Goal: Use online tool/utility: Utilize a website feature to perform a specific function

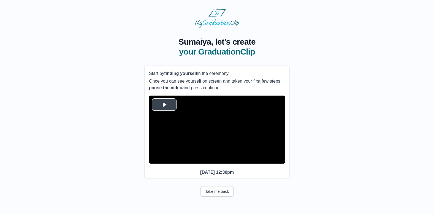
click at [164, 104] on span "Video Player" at bounding box center [164, 104] width 0 height 0
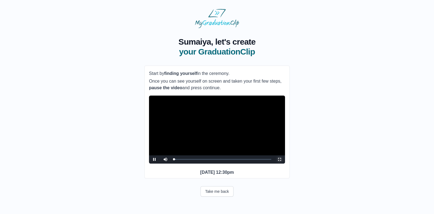
click at [280, 159] on span "Video Player" at bounding box center [280, 159] width 0 height 0
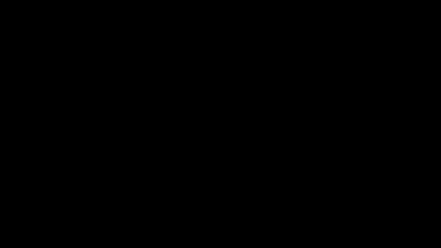
click at [56, 214] on div "Loaded : 0% 02:24 00:11 Progress : 0%" at bounding box center [226, 244] width 408 height 8
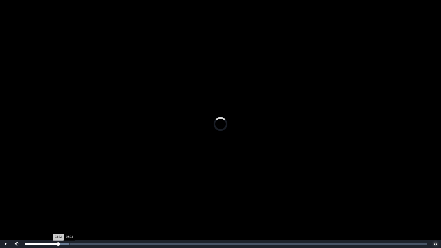
click at [69, 214] on div "Loaded : 0% 03:23 03:23 Progress : 0%" at bounding box center [226, 243] width 402 height 1
click at [80, 214] on div "04:11" at bounding box center [80, 243] width 0 height 1
click at [94, 214] on div "Loaded : 0% 05:17 05:17 Progress : 0%" at bounding box center [226, 244] width 408 height 8
click at [91, 214] on div "Loaded : 0% 05:05 05:27 Progress : 0%" at bounding box center [226, 244] width 408 height 8
click at [97, 214] on div "Loaded : 0% 05:33 05:33 Progress : 0%" at bounding box center [226, 244] width 408 height 8
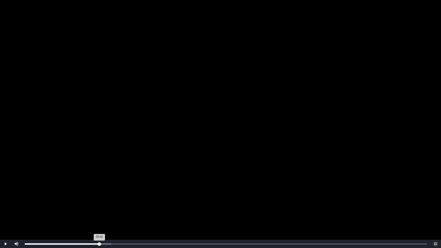
click at [99, 214] on div "05:42 Progress : 0%" at bounding box center [62, 243] width 75 height 1
click at [102, 214] on div "Loaded : 0% 05:53 05:44 Progress : 0%" at bounding box center [226, 244] width 408 height 8
click at [105, 214] on div "Loaded : 0% 06:09 06:09 Progress : 0%" at bounding box center [226, 244] width 408 height 8
click at [129, 214] on div "Loaded : 0% 07:57 07:44 Progress : 0%" at bounding box center [226, 243] width 402 height 1
click at [219, 146] on video "Video Player" at bounding box center [220, 124] width 441 height 248
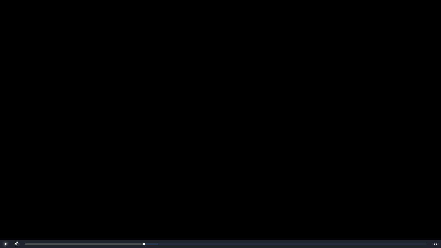
click at [6, 214] on span "Video Player" at bounding box center [6, 244] width 0 height 0
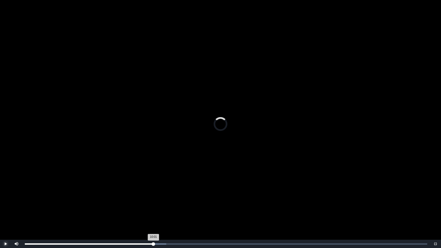
click at [156, 214] on div "Loaded : 0% 10:01 10:01 Progress : 0%" at bounding box center [226, 244] width 408 height 8
click at [160, 214] on div "Loaded : 0% 10:19 10:02 Progress : 0%" at bounding box center [226, 243] width 402 height 1
click at [164, 214] on div "Loaded : 0% 10:38 10:39 Progress : 0%" at bounding box center [226, 243] width 402 height 1
click at [169, 214] on div "Loaded : 0% 10:59 11:00 Progress : 0%" at bounding box center [226, 243] width 402 height 1
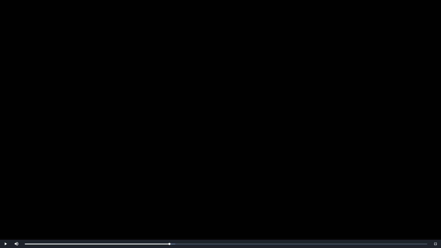
click at [164, 214] on video "Video Player" at bounding box center [220, 124] width 441 height 248
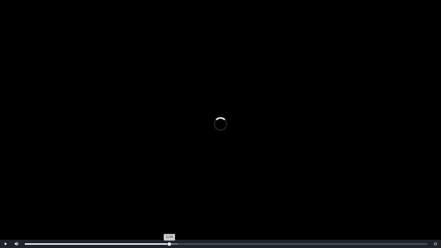
click at [167, 214] on div "11:03 Progress : 0%" at bounding box center [97, 243] width 145 height 1
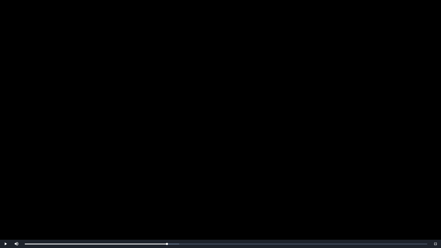
click at [176, 172] on video "Video Player" at bounding box center [220, 124] width 441 height 248
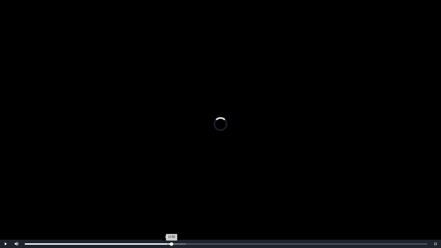
click at [168, 214] on div "Loaded : 0% 10:55 10:55 Progress : 0%" at bounding box center [226, 243] width 402 height 1
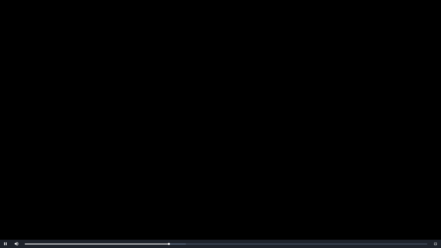
click at [266, 127] on video "Video Player" at bounding box center [220, 124] width 441 height 248
click at [181, 78] on video "Video Player" at bounding box center [220, 124] width 441 height 248
click at [274, 120] on video "Video Player" at bounding box center [220, 124] width 441 height 248
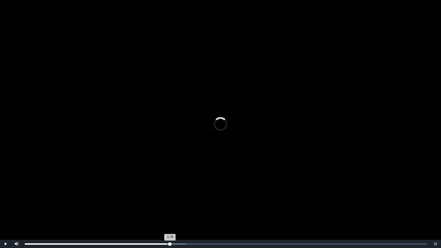
click at [167, 214] on div "Loaded : 0% 10:53 11:05 Progress : 0%" at bounding box center [226, 244] width 408 height 8
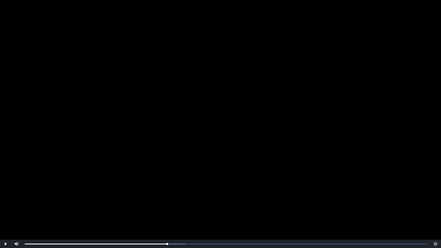
click at [435, 214] on span "Video Player" at bounding box center [435, 244] width 0 height 0
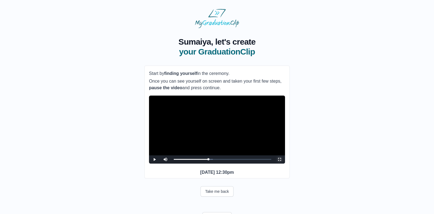
click at [280, 159] on span "Video Player" at bounding box center [280, 159] width 0 height 0
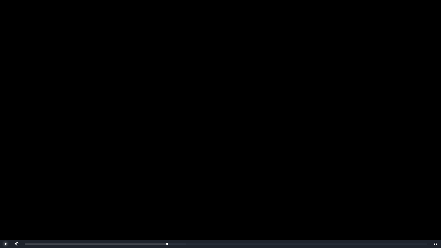
click at [6, 214] on span "Video Player" at bounding box center [6, 244] width 0 height 0
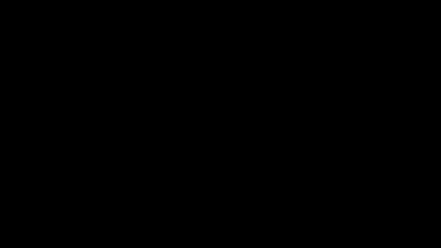
click at [6, 214] on span "Video Player" at bounding box center [6, 244] width 0 height 0
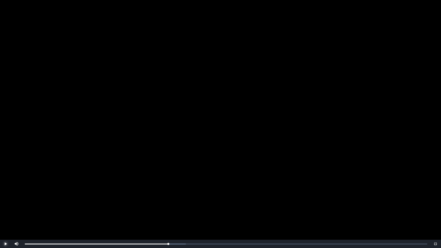
click at [6, 214] on span "Video Player" at bounding box center [6, 244] width 0 height 0
click at [167, 214] on div "11:01 Progress : 0%" at bounding box center [97, 243] width 144 height 1
click at [6, 214] on span "Video Player" at bounding box center [6, 244] width 0 height 0
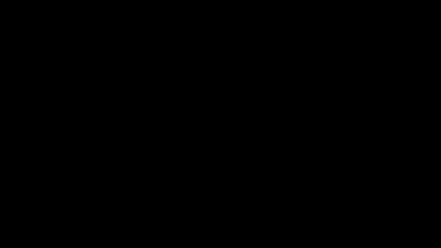
click at [6, 214] on span "Video Player" at bounding box center [6, 244] width 0 height 0
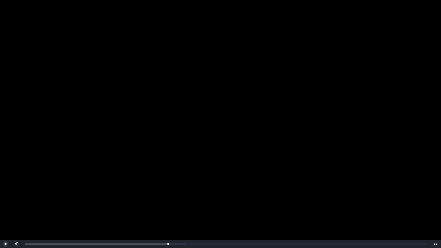
click at [6, 214] on span "Video Player" at bounding box center [6, 244] width 0 height 0
click at [435, 214] on span "Video Player" at bounding box center [435, 244] width 0 height 0
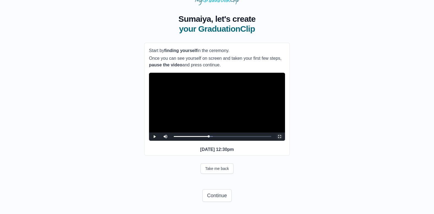
scroll to position [33, 0]
click at [280, 137] on span "Video Player" at bounding box center [280, 137] width 0 height 0
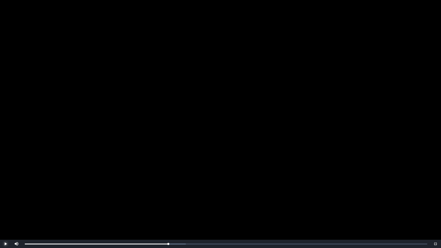
click at [6, 214] on span "Video Player" at bounding box center [6, 244] width 0 height 0
click at [166, 214] on div "Loaded : 0% 10:48 11:00 Progress : 0%" at bounding box center [226, 244] width 408 height 8
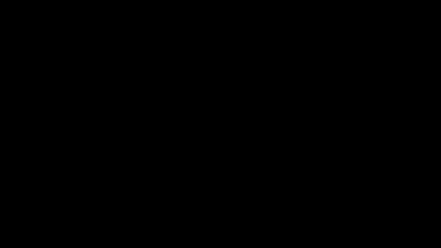
click at [6, 214] on span "Video Player" at bounding box center [6, 244] width 0 height 0
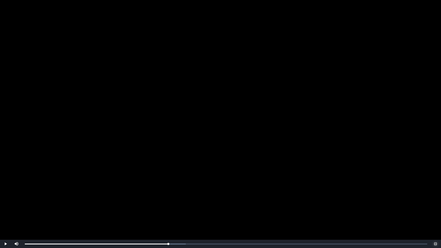
click at [435, 214] on span "Video Player" at bounding box center [435, 244] width 0 height 0
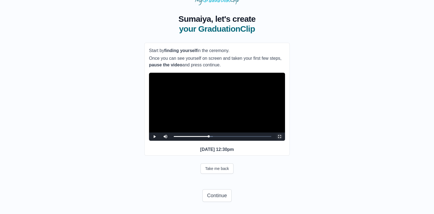
scroll to position [32, 0]
click at [217, 197] on button "Continue" at bounding box center [216, 195] width 29 height 13
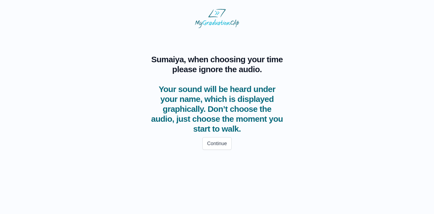
scroll to position [0, 0]
click at [215, 141] on button "Continue" at bounding box center [219, 143] width 29 height 13
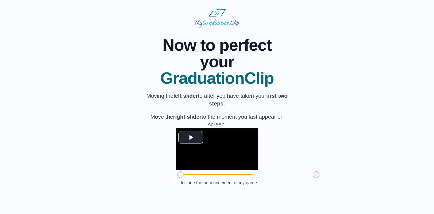
scroll to position [32, 0]
click at [191, 137] on span "Video Player" at bounding box center [191, 137] width 0 height 0
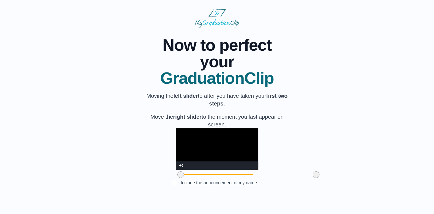
drag, startPoint x: 148, startPoint y: 184, endPoint x: 145, endPoint y: 185, distance: 3.2
click at [176, 180] on div at bounding box center [181, 175] width 10 height 10
click at [224, 134] on video "Video Player" at bounding box center [217, 148] width 83 height 41
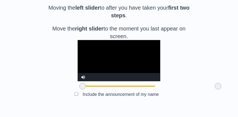
scroll to position [125, 0]
drag, startPoint x: 53, startPoint y: 90, endPoint x: 89, endPoint y: 88, distance: 37.0
click at [116, 88] on span at bounding box center [119, 86] width 7 height 7
drag, startPoint x: 186, startPoint y: 103, endPoint x: 189, endPoint y: 102, distance: 3.1
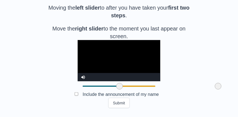
click at [215, 90] on span at bounding box center [218, 86] width 7 height 7
drag, startPoint x: 88, startPoint y: 104, endPoint x: 91, endPoint y: 104, distance: 3.9
click at [120, 90] on span at bounding box center [123, 86] width 7 height 7
drag, startPoint x: 186, startPoint y: 104, endPoint x: 192, endPoint y: 104, distance: 5.8
click at [192, 104] on div "**********" at bounding box center [119, 24] width 220 height 169
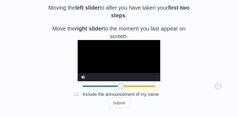
drag, startPoint x: 91, startPoint y: 104, endPoint x: 88, endPoint y: 102, distance: 3.1
click at [118, 90] on span at bounding box center [121, 86] width 7 height 7
drag, startPoint x: 184, startPoint y: 102, endPoint x: 189, endPoint y: 102, distance: 4.4
click at [215, 90] on span at bounding box center [218, 86] width 7 height 7
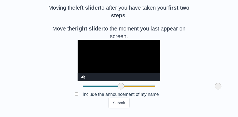
click at [78, 71] on video "Video Player" at bounding box center [119, 60] width 83 height 41
click at [116, 90] on span at bounding box center [119, 86] width 7 height 7
click at [117, 90] on span at bounding box center [120, 86] width 7 height 7
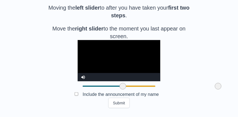
drag, startPoint x: 89, startPoint y: 90, endPoint x: 92, endPoint y: 89, distance: 2.9
click at [120, 89] on span at bounding box center [123, 86] width 7 height 7
drag, startPoint x: 92, startPoint y: 89, endPoint x: 89, endPoint y: 89, distance: 3.0
click at [116, 89] on span at bounding box center [119, 86] width 7 height 7
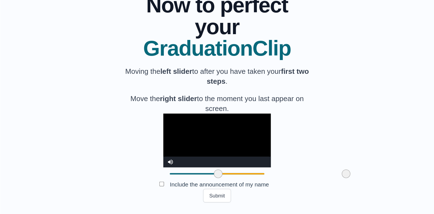
scroll to position [32, 0]
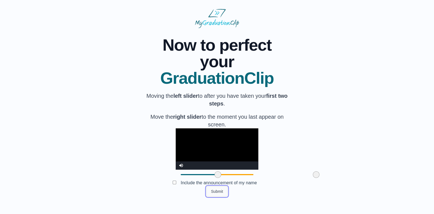
click at [216, 197] on button "Submit" at bounding box center [216, 191] width 21 height 10
